Goal: Information Seeking & Learning: Learn about a topic

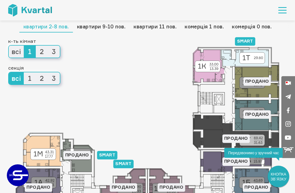
click at [34, 78] on span "1" at bounding box center [30, 78] width 12 height 12
click at [24, 72] on input "1" at bounding box center [24, 72] width 0 height 0
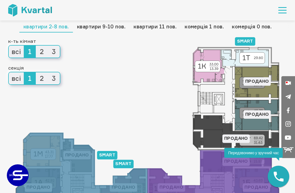
click at [39, 78] on span "2" at bounding box center [42, 78] width 12 height 12
click at [36, 72] on input "2" at bounding box center [36, 72] width 0 height 0
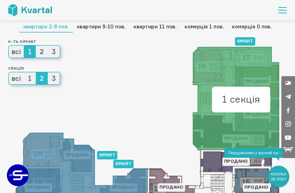
click at [41, 80] on span "2" at bounding box center [42, 78] width 12 height 12
click at [36, 72] on input "2" at bounding box center [36, 72] width 0 height 0
click at [33, 76] on span "1" at bounding box center [30, 78] width 12 height 12
click at [24, 72] on input "1" at bounding box center [24, 72] width 0 height 0
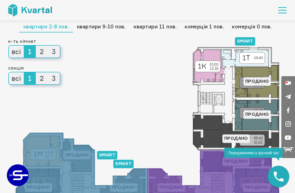
click at [52, 52] on span "3" at bounding box center [54, 52] width 12 height 12
click at [48, 46] on input "3" at bounding box center [48, 46] width 0 height 0
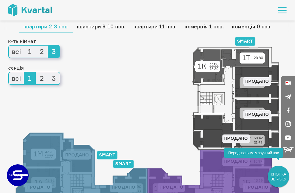
click at [54, 79] on span "3" at bounding box center [54, 78] width 12 height 12
click at [48, 72] on input "3" at bounding box center [48, 72] width 0 height 0
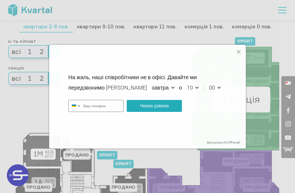
click at [238, 55] on div at bounding box center [239, 52] width 6 height 6
type input "+380"
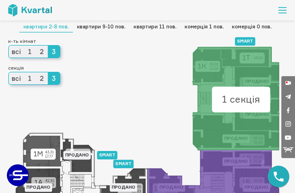
click at [33, 80] on span "1" at bounding box center [30, 78] width 12 height 12
click at [24, 72] on input "1" at bounding box center [24, 72] width 0 height 0
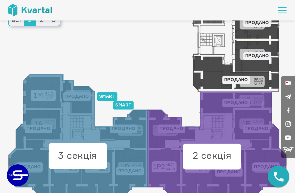
scroll to position [58, 0]
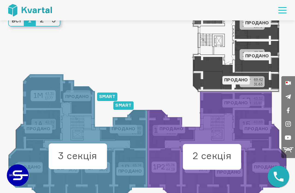
click at [236, 161] on icon at bounding box center [212, 157] width 58 height 26
click at [231, 154] on text "2 секція" at bounding box center [212, 155] width 39 height 11
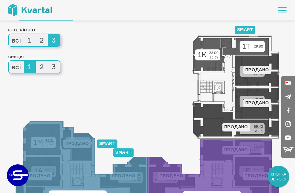
scroll to position [0, 0]
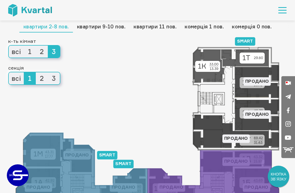
click at [43, 80] on span "2" at bounding box center [42, 78] width 12 height 12
click at [36, 72] on input "2" at bounding box center [36, 72] width 0 height 0
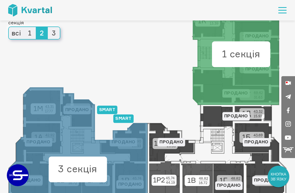
scroll to position [28, 0]
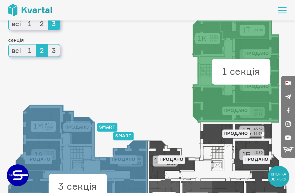
click at [32, 25] on span "1" at bounding box center [30, 24] width 12 height 12
click at [24, 18] on input "1" at bounding box center [24, 18] width 0 height 0
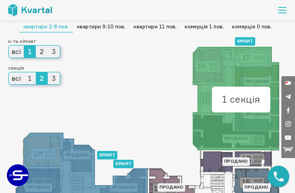
click at [57, 105] on icon at bounding box center [147, 150] width 279 height 207
click at [32, 81] on span "1" at bounding box center [30, 78] width 12 height 12
click at [24, 72] on input "1" at bounding box center [24, 72] width 0 height 0
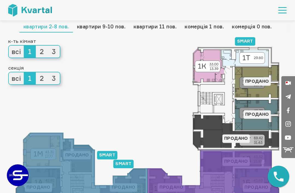
click at [153, 28] on link "квартири 11 пов." at bounding box center [155, 26] width 51 height 11
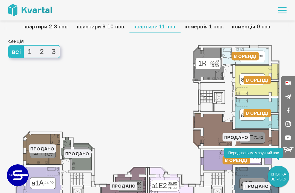
click at [31, 26] on link "квартири 2-8 пов." at bounding box center [46, 26] width 54 height 11
click at [28, 28] on link "квартири 2-8 пов." at bounding box center [46, 26] width 54 height 11
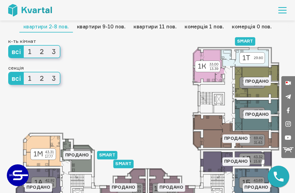
click at [32, 76] on span "1" at bounding box center [30, 78] width 12 height 12
click at [24, 72] on input "1" at bounding box center [24, 72] width 0 height 0
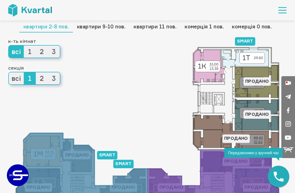
click at [45, 76] on span "2" at bounding box center [42, 78] width 12 height 12
click at [36, 72] on input "2" at bounding box center [36, 72] width 0 height 0
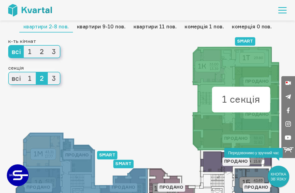
click at [34, 51] on span "1" at bounding box center [30, 52] width 12 height 12
click at [24, 46] on input "1" at bounding box center [24, 46] width 0 height 0
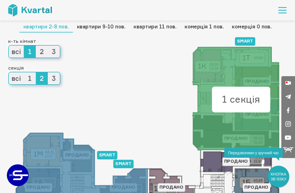
click at [92, 28] on link "квартири 9-10 пов." at bounding box center [101, 26] width 57 height 11
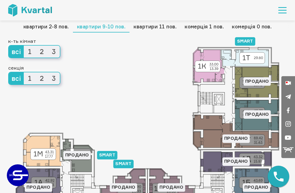
click at [140, 25] on link "квартири 11 пов." at bounding box center [155, 26] width 51 height 11
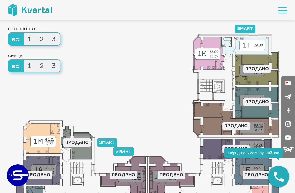
scroll to position [18, 0]
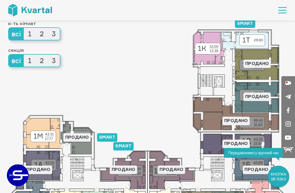
click at [35, 63] on span "1" at bounding box center [30, 61] width 12 height 12
click at [24, 55] on input "1" at bounding box center [24, 55] width 0 height 0
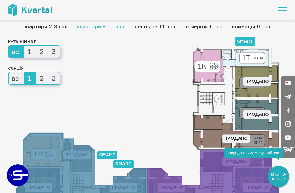
click at [27, 22] on link "квартири 2-8 пов." at bounding box center [46, 26] width 54 height 11
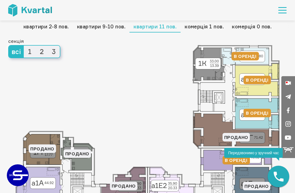
click at [54, 51] on span "3" at bounding box center [54, 52] width 12 height 12
click at [48, 46] on input "3" at bounding box center [48, 46] width 0 height 0
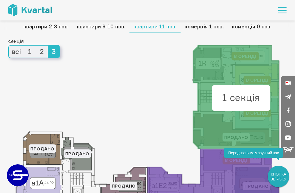
click at [28, 48] on span "1" at bounding box center [30, 52] width 12 height 12
click at [24, 46] on input "1" at bounding box center [24, 46] width 0 height 0
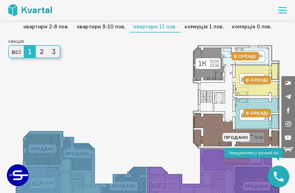
click at [253, 116] on icon at bounding box center [257, 112] width 44 height 31
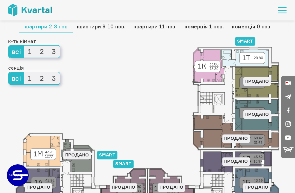
click at [32, 79] on span "1" at bounding box center [30, 78] width 12 height 12
click at [24, 72] on input "1" at bounding box center [24, 72] width 0 height 0
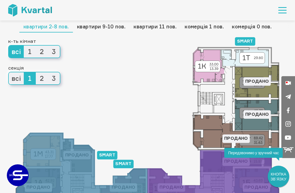
click at [35, 54] on span "1" at bounding box center [30, 52] width 12 height 12
click at [24, 46] on input "1" at bounding box center [24, 46] width 0 height 0
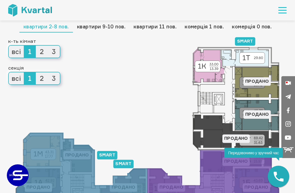
click at [43, 52] on span "2" at bounding box center [42, 52] width 12 height 12
click at [36, 46] on input "2" at bounding box center [36, 46] width 0 height 0
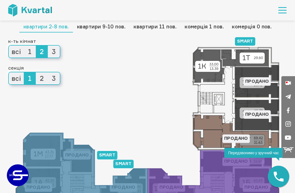
click at [31, 51] on span "1" at bounding box center [30, 52] width 12 height 12
click at [24, 46] on input "1" at bounding box center [24, 46] width 0 height 0
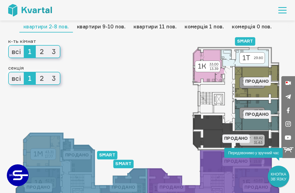
click at [17, 51] on span "всі" at bounding box center [16, 52] width 15 height 12
click at [9, 46] on input "всі" at bounding box center [9, 46] width 0 height 0
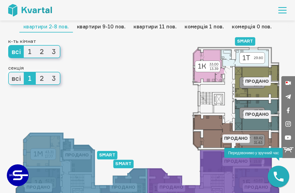
click at [55, 54] on span "3" at bounding box center [54, 52] width 12 height 12
click at [48, 46] on input "3" at bounding box center [48, 46] width 0 height 0
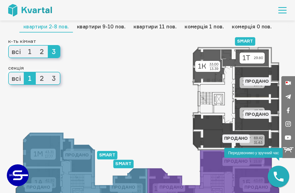
click at [41, 56] on span "2" at bounding box center [42, 52] width 12 height 12
click at [36, 46] on input "2" at bounding box center [36, 46] width 0 height 0
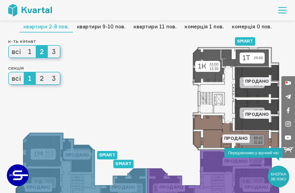
click at [31, 51] on span "1" at bounding box center [30, 52] width 12 height 12
click at [24, 46] on input "1" at bounding box center [24, 46] width 0 height 0
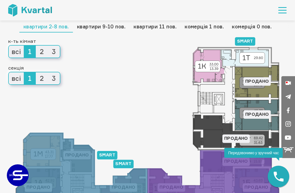
click at [20, 51] on span "всі" at bounding box center [16, 52] width 15 height 12
click at [9, 46] on input "всі" at bounding box center [9, 46] width 0 height 0
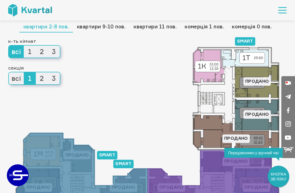
click at [56, 48] on span "3" at bounding box center [54, 52] width 12 height 12
click at [48, 46] on input "3" at bounding box center [48, 46] width 0 height 0
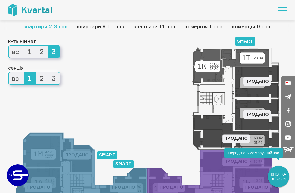
click at [22, 76] on span "всі" at bounding box center [16, 78] width 15 height 12
click at [9, 72] on input "всі" at bounding box center [9, 72] width 0 height 0
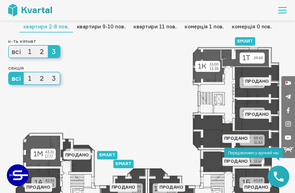
click at [29, 76] on span "1" at bounding box center [30, 78] width 12 height 12
click at [24, 72] on input "1" at bounding box center [24, 72] width 0 height 0
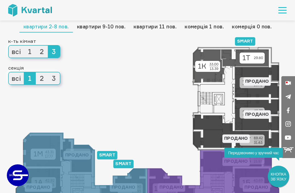
click at [42, 51] on span "2" at bounding box center [42, 52] width 12 height 12
click at [36, 46] on input "2" at bounding box center [36, 46] width 0 height 0
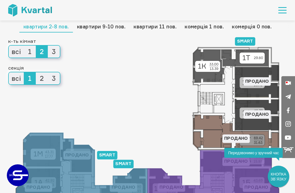
click at [33, 52] on span "1" at bounding box center [30, 52] width 12 height 12
click at [24, 46] on input "1" at bounding box center [24, 46] width 0 height 0
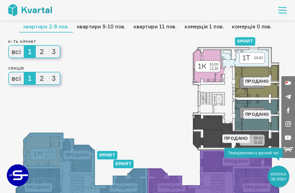
click at [205, 63] on div "тип квартири 2-8 пов. квартири 2-8 пов. квартири 9-10 пов. квартири 11 пов. ком…" at bounding box center [147, 55] width 279 height 70
click at [199, 66] on div "тип квартири 2-8 пов. квартири 2-8 пов. квартири 9-10 пов. квартири 11 пов. ком…" at bounding box center [147, 55] width 279 height 70
click at [45, 52] on span "2" at bounding box center [42, 52] width 12 height 12
click at [36, 46] on input "2" at bounding box center [36, 46] width 0 height 0
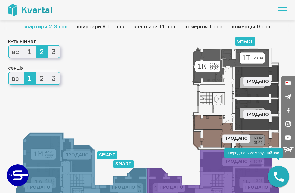
click at [57, 55] on span "3" at bounding box center [54, 52] width 12 height 12
click at [48, 46] on input "3" at bounding box center [48, 46] width 0 height 0
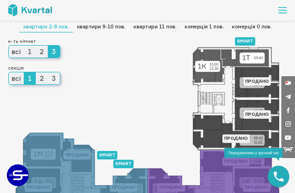
click at [31, 51] on span "1" at bounding box center [30, 52] width 12 height 12
click at [24, 46] on input "1" at bounding box center [24, 46] width 0 height 0
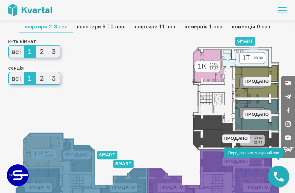
click at [22, 79] on span "всі" at bounding box center [16, 78] width 15 height 12
click at [9, 72] on input "всі" at bounding box center [9, 72] width 0 height 0
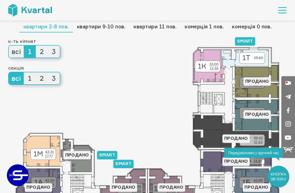
click at [31, 80] on span "1" at bounding box center [30, 78] width 12 height 12
click at [24, 72] on input "1" at bounding box center [24, 72] width 0 height 0
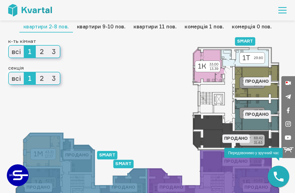
click at [42, 54] on span "2" at bounding box center [42, 52] width 12 height 12
click at [36, 46] on input "2" at bounding box center [36, 46] width 0 height 0
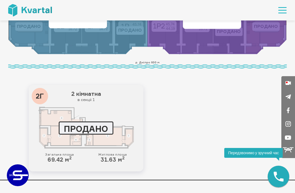
scroll to position [200, 0]
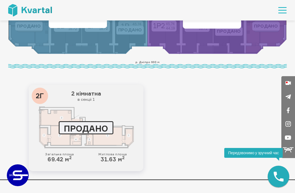
click at [41, 143] on div at bounding box center [86, 128] width 106 height 42
click at [44, 151] on div "ПРОДАНО 2Г 2 кімнатна в секціі 1 Загальна площа 69.42 м 2 Житлова площа 31.63 м…" at bounding box center [86, 128] width 115 height 87
click at [57, 125] on div at bounding box center [86, 128] width 106 height 42
click at [43, 137] on div at bounding box center [86, 128] width 106 height 42
click at [44, 156] on div "Загальна площа 69.42 м 2 Житлова площа 31.63 м 2" at bounding box center [86, 157] width 106 height 10
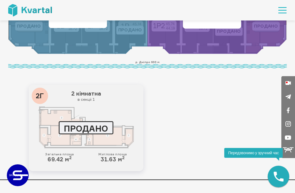
click at [46, 141] on div at bounding box center [86, 128] width 106 height 42
click at [43, 138] on div at bounding box center [86, 128] width 106 height 42
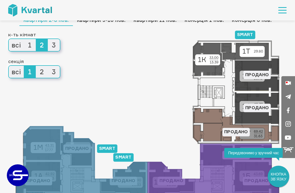
scroll to position [0, 0]
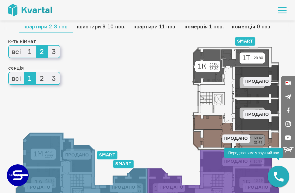
click at [55, 55] on span "3" at bounding box center [54, 52] width 12 height 12
click at [48, 46] on input "3" at bounding box center [48, 46] width 0 height 0
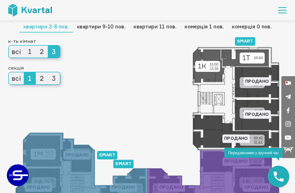
click at [28, 53] on span "1" at bounding box center [30, 52] width 12 height 12
click at [24, 46] on input "1" at bounding box center [24, 46] width 0 height 0
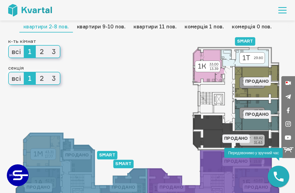
click at [138, 24] on link "квартири 11 пов." at bounding box center [155, 26] width 51 height 11
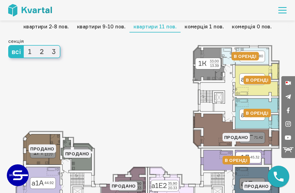
click at [27, 47] on span "1" at bounding box center [30, 52] width 12 height 12
click at [24, 46] on input "1" at bounding box center [24, 46] width 0 height 0
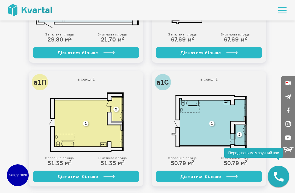
scroll to position [321, 0]
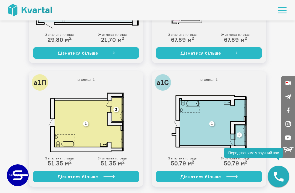
click at [163, 174] on link "Дізнатися більше" at bounding box center [209, 176] width 106 height 11
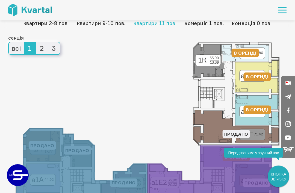
scroll to position [0, 0]
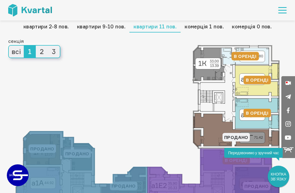
click at [43, 53] on span "2" at bounding box center [42, 52] width 12 height 12
click at [36, 46] on input "2" at bounding box center [36, 46] width 0 height 0
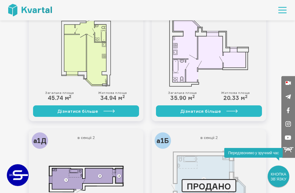
scroll to position [286, 0]
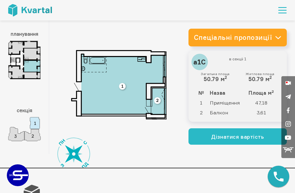
scroll to position [13, 0]
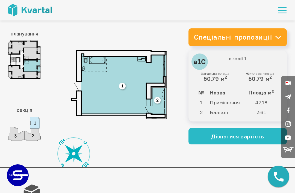
click at [160, 108] on img at bounding box center [119, 85] width 96 height 70
click at [143, 105] on img at bounding box center [119, 85] width 96 height 70
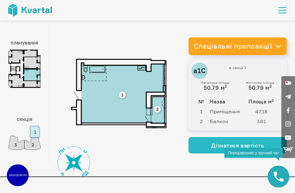
scroll to position [0, 0]
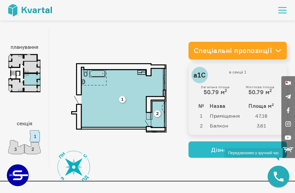
click at [205, 54] on link "Спеціальні пропозиції" at bounding box center [238, 51] width 98 height 18
